Goal: Information Seeking & Learning: Learn about a topic

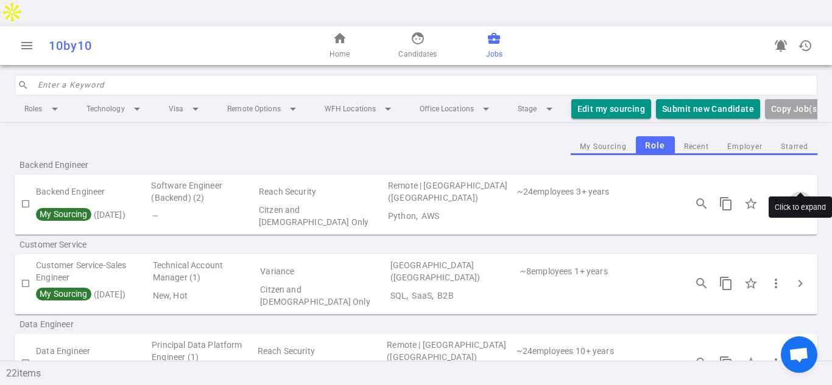
click at [804, 197] on span "chevron_right" at bounding box center [800, 204] width 15 height 15
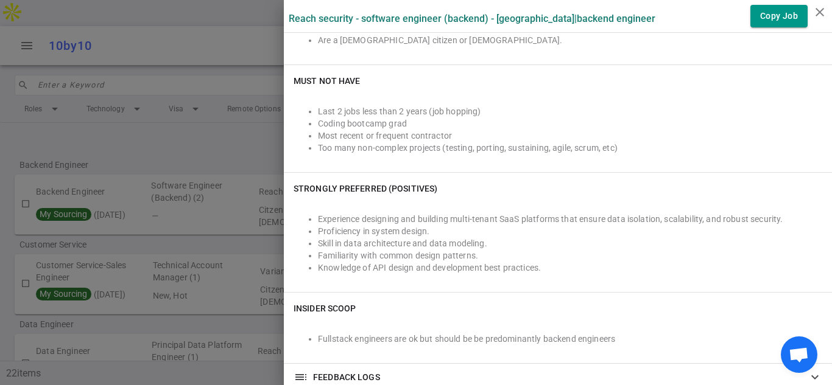
scroll to position [536, 0]
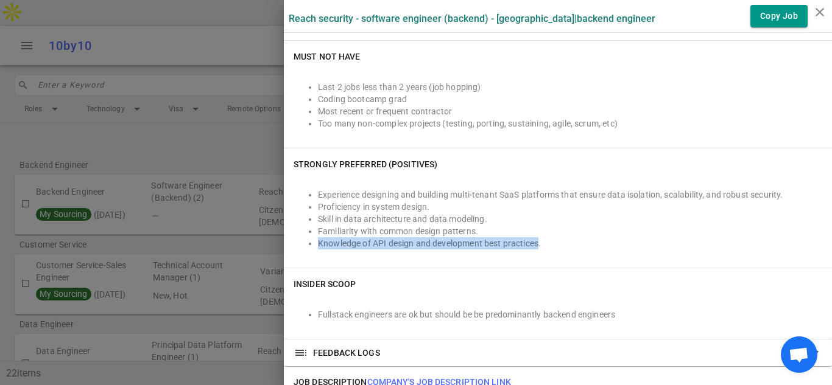
drag, startPoint x: 539, startPoint y: 232, endPoint x: 301, endPoint y: 235, distance: 238.7
click at [295, 234] on ul "Experience designing and building multi-tenant SaaS platforms that ensure data …" at bounding box center [557, 219] width 528 height 61
copy li "Knowledge of API design and development best practices"
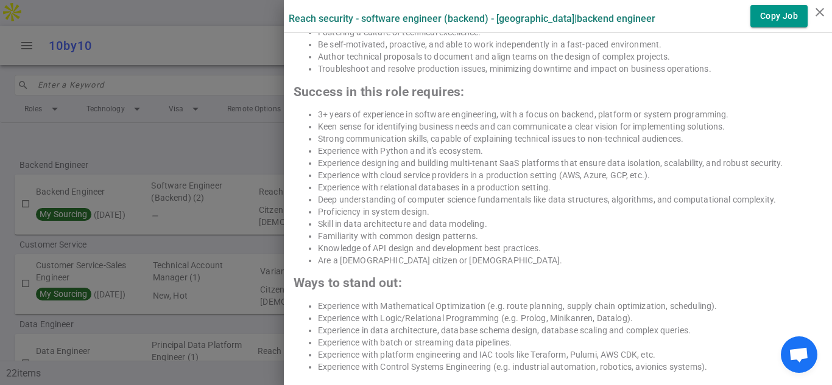
scroll to position [1242, 0]
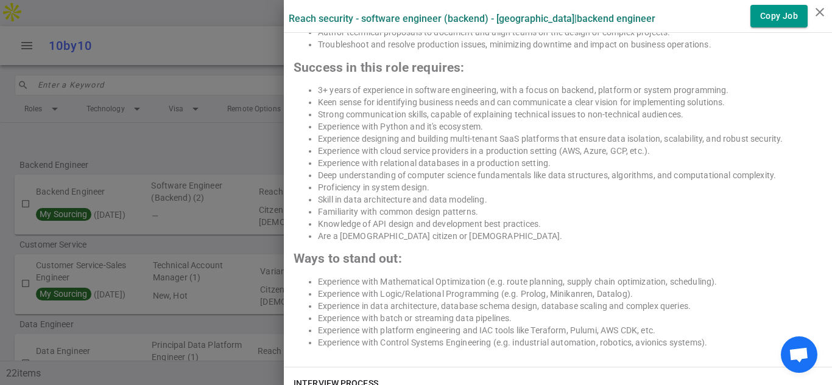
click at [505, 234] on div "About the Role: The ideal candidate is a motivated problem solver who prioritiz…" at bounding box center [557, 25] width 528 height 647
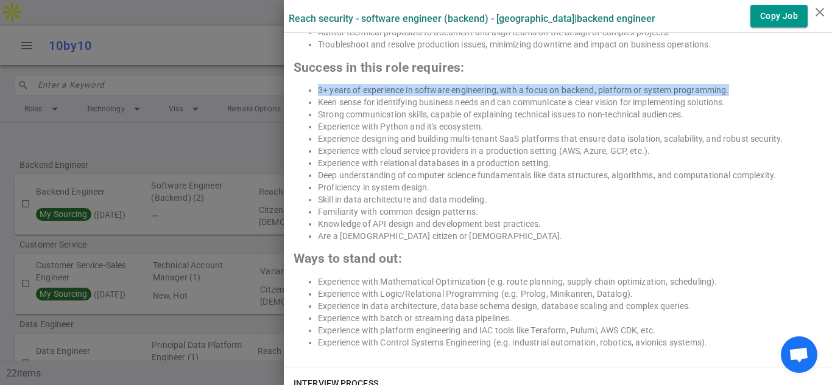
drag, startPoint x: 313, startPoint y: 75, endPoint x: 735, endPoint y: 73, distance: 421.9
click at [741, 84] on ul "3+ years of experience in software engineering, with a focus on backend, platfo…" at bounding box center [557, 163] width 528 height 158
copy li "3+ years of experience in software engineering, with a focus on backend, platfo…"
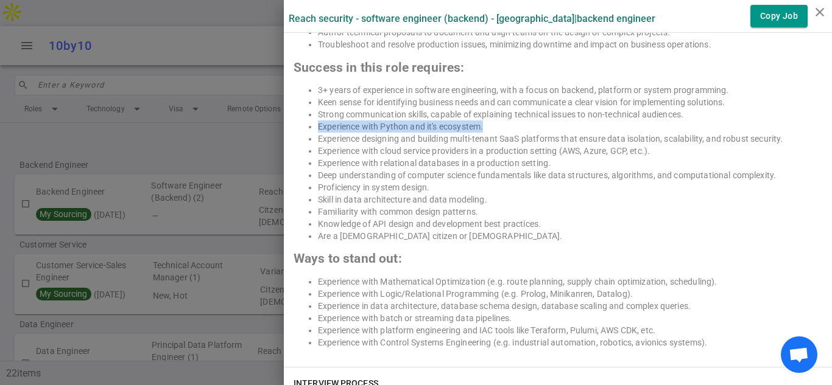
drag, startPoint x: 316, startPoint y: 113, endPoint x: 471, endPoint y: 110, distance: 155.3
click at [482, 118] on ul "3+ years of experience in software engineering, with a focus on backend, platfo…" at bounding box center [557, 163] width 528 height 158
click at [471, 157] on li "Experience with relational databases in a production setting." at bounding box center [570, 163] width 504 height 12
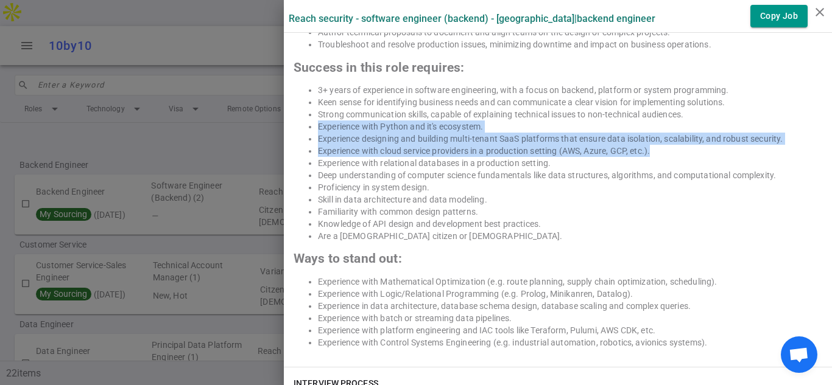
drag, startPoint x: 653, startPoint y: 138, endPoint x: 314, endPoint y: 116, distance: 339.8
click at [314, 116] on ul "3+ years of experience in software engineering, with a focus on backend, platfo…" at bounding box center [557, 163] width 528 height 158
copy ul "Experience with Python and it's ecosystem. Experience designing and building mu…"
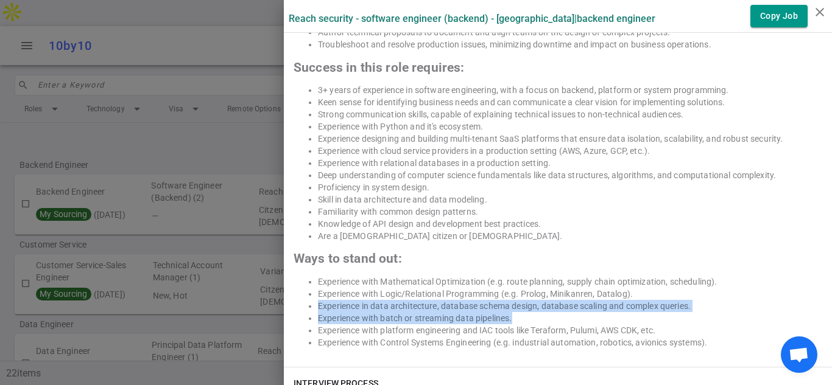
drag, startPoint x: 318, startPoint y: 292, endPoint x: 497, endPoint y: 297, distance: 179.1
click at [516, 302] on ul "Experience with Mathematical Optimization (e.g. route planning, supply chain op…" at bounding box center [557, 312] width 528 height 73
copy ul "Experience in data architecture, database schema design, database scaling and c…"
drag, startPoint x: 823, startPoint y: 14, endPoint x: 814, endPoint y: 5, distance: 12.1
click at [823, 13] on icon "close" at bounding box center [819, 12] width 15 height 15
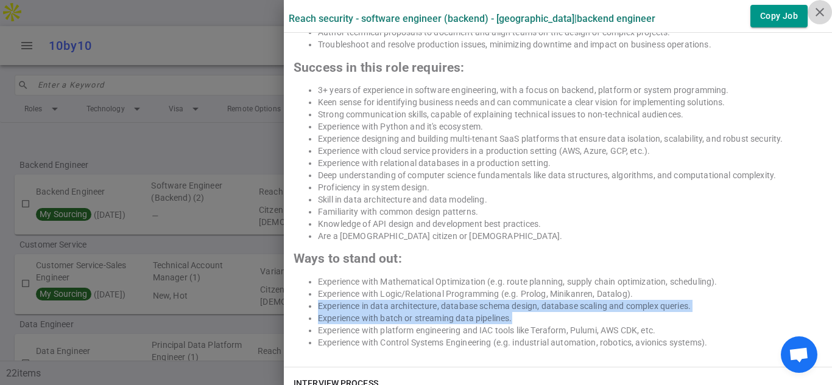
scroll to position [0, 0]
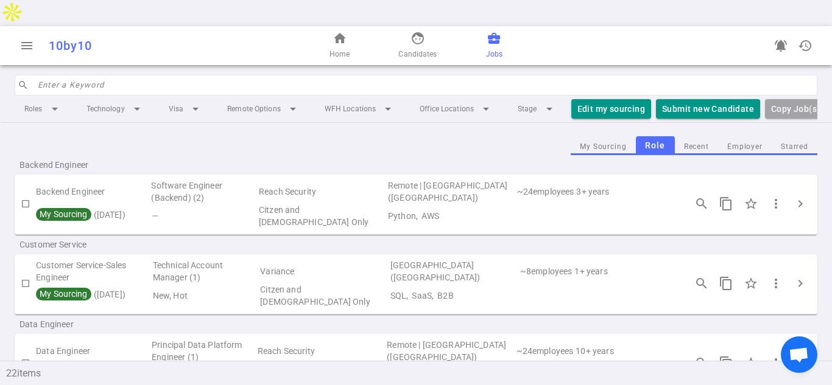
click at [533, 136] on div "My Sourcing Role Recent Employer Starred" at bounding box center [416, 145] width 802 height 19
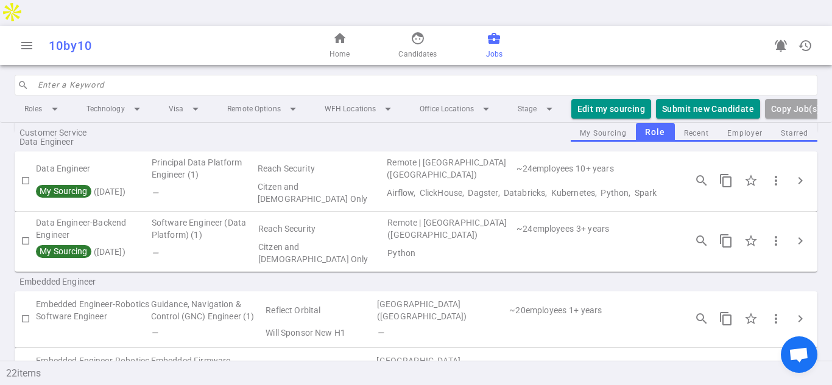
scroll to position [170, 0]
